Goal: Check status: Check status

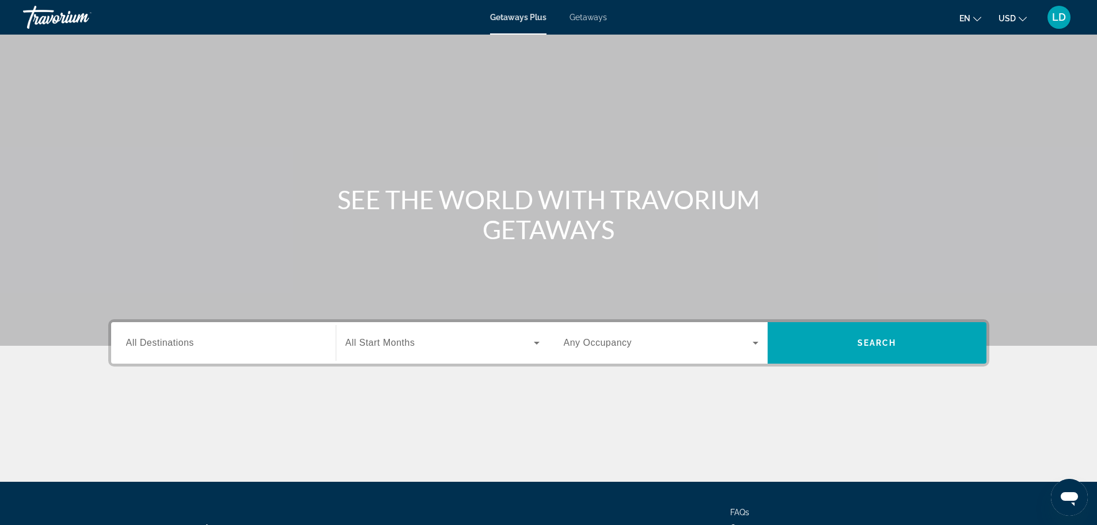
click at [1060, 18] on span "LD" at bounding box center [1059, 18] width 14 height 12
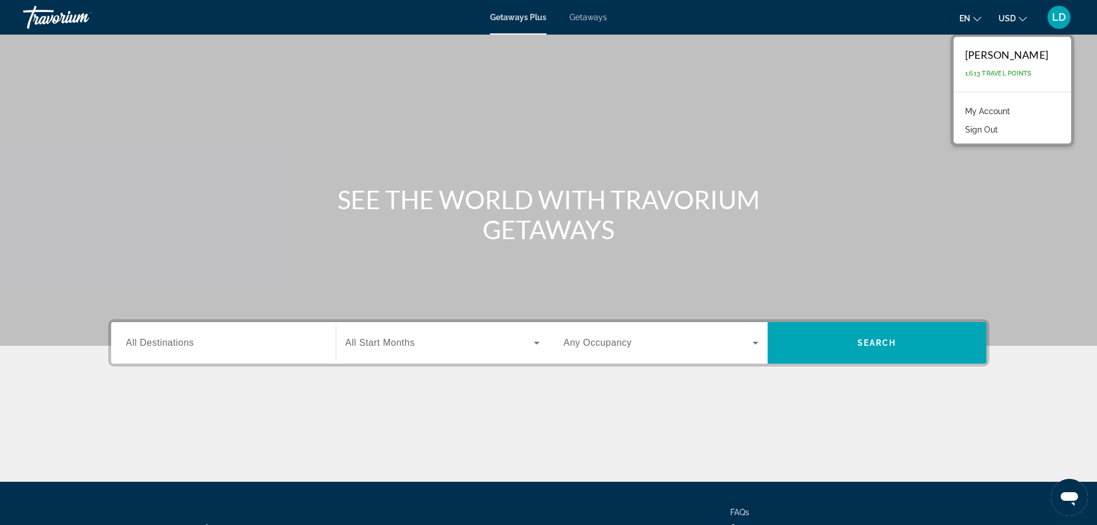
click at [970, 108] on link "My Account" at bounding box center [988, 111] width 56 height 15
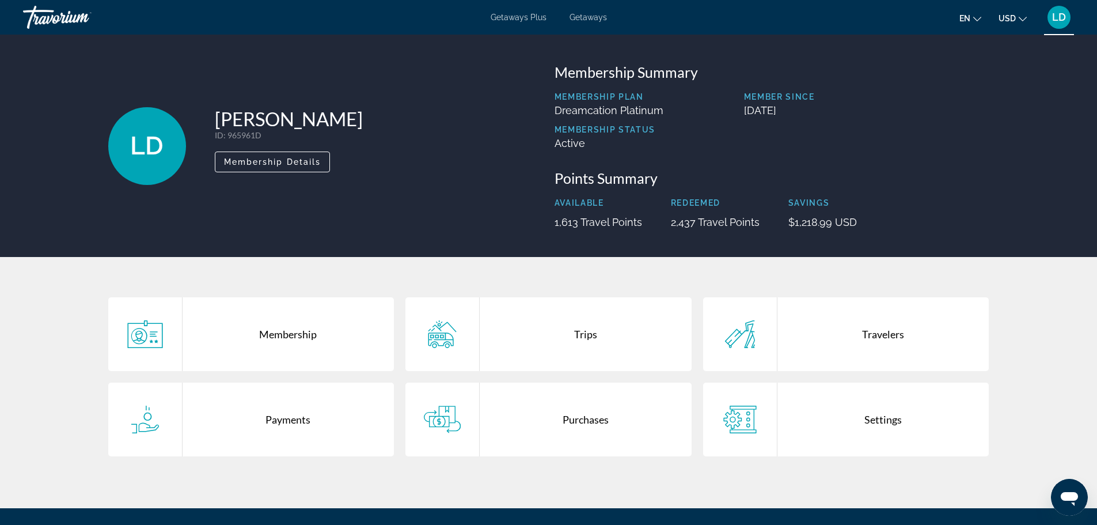
click at [563, 442] on div "Purchases" at bounding box center [586, 419] width 212 height 74
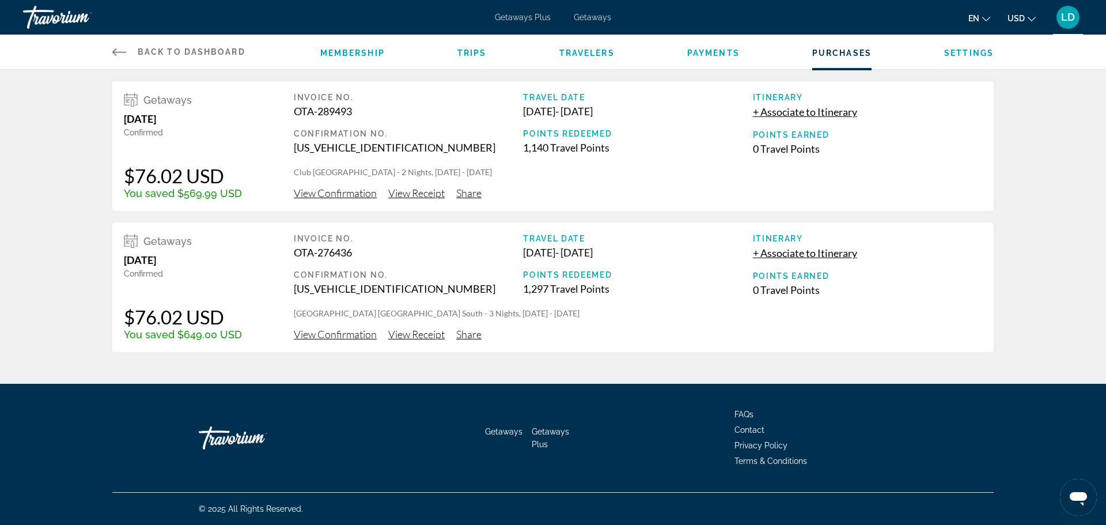
click at [319, 196] on span "View Confirmation" at bounding box center [335, 193] width 83 height 13
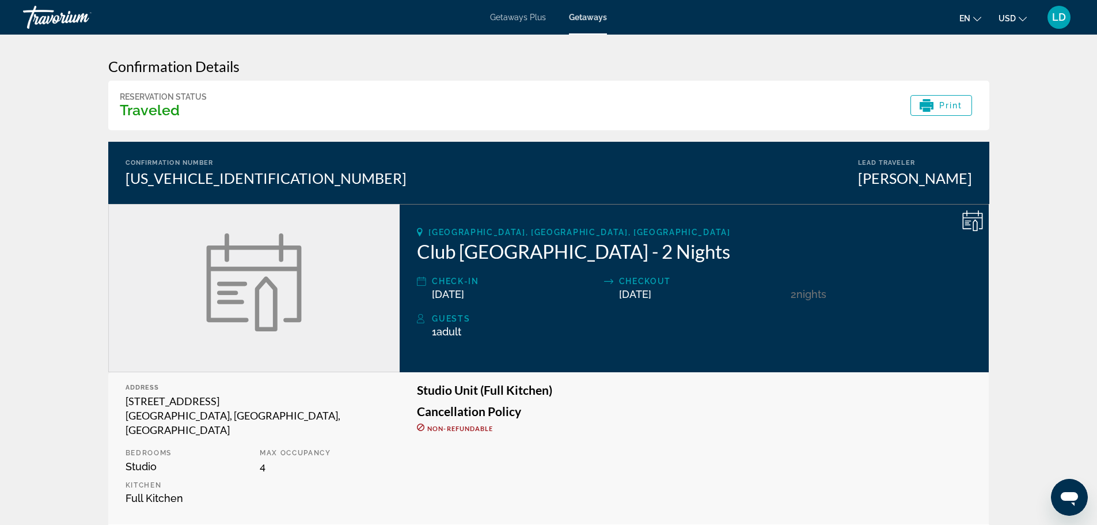
click at [77, 17] on div "Travorium" at bounding box center [80, 17] width 115 height 30
